Goal: Check status: Check status

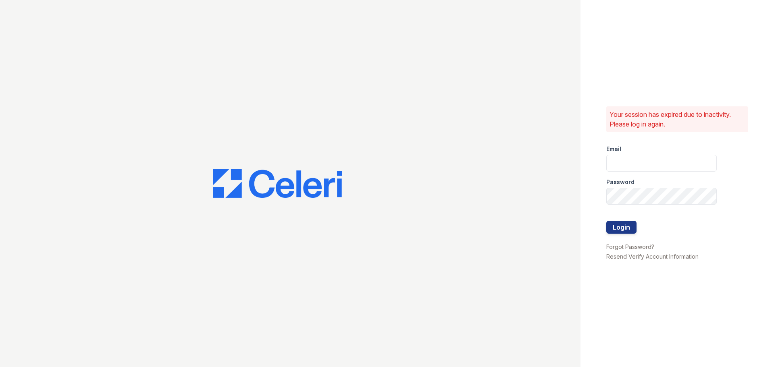
type input "jaxon1@cafmanagement.com"
click at [631, 226] on button "Login" at bounding box center [621, 227] width 30 height 13
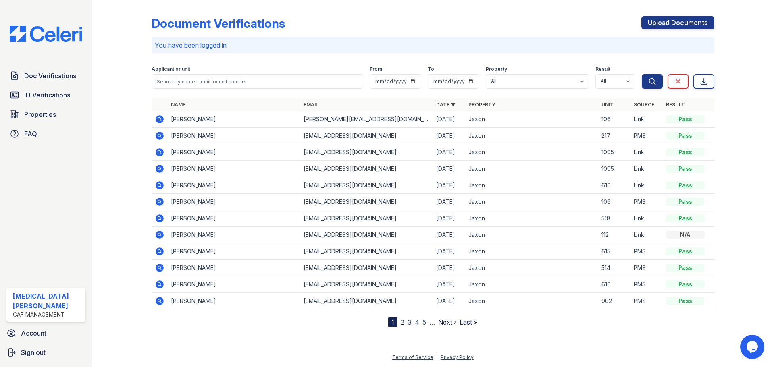
click at [159, 120] on icon at bounding box center [160, 119] width 8 height 8
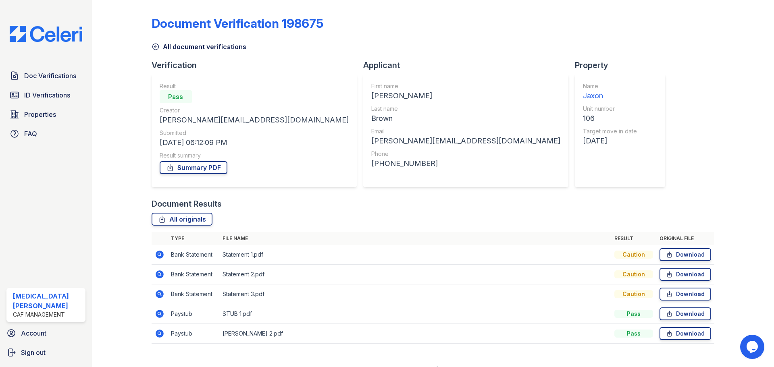
click at [159, 298] on icon at bounding box center [160, 294] width 8 height 8
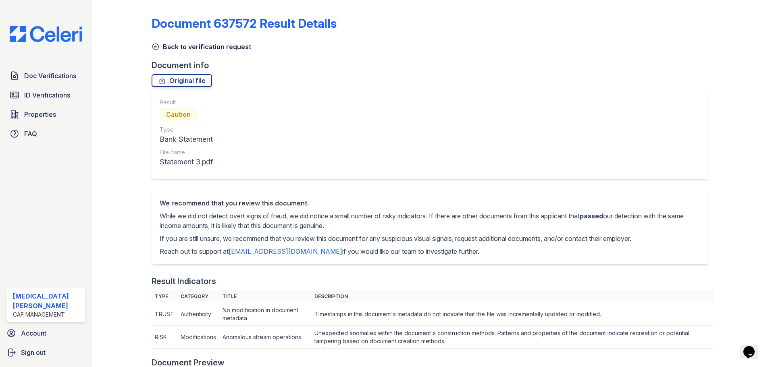
click at [168, 46] on link "Back to verification request" at bounding box center [201, 47] width 100 height 10
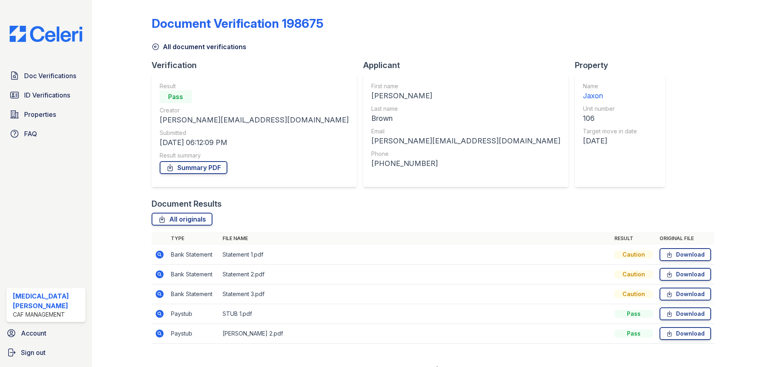
click at [156, 314] on icon at bounding box center [160, 314] width 8 height 8
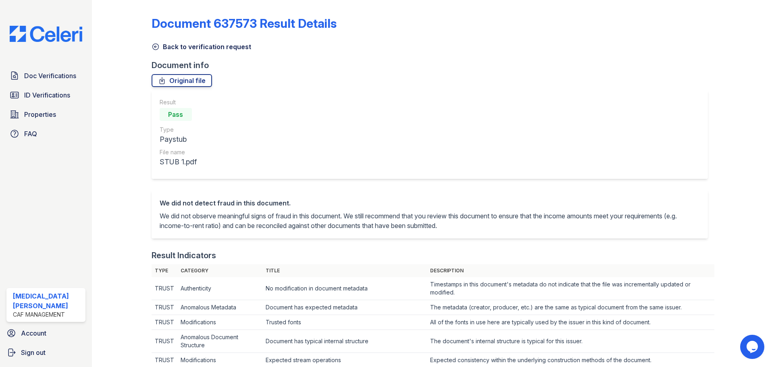
click at [224, 46] on link "Back to verification request" at bounding box center [201, 47] width 100 height 10
